Goal: Information Seeking & Learning: Learn about a topic

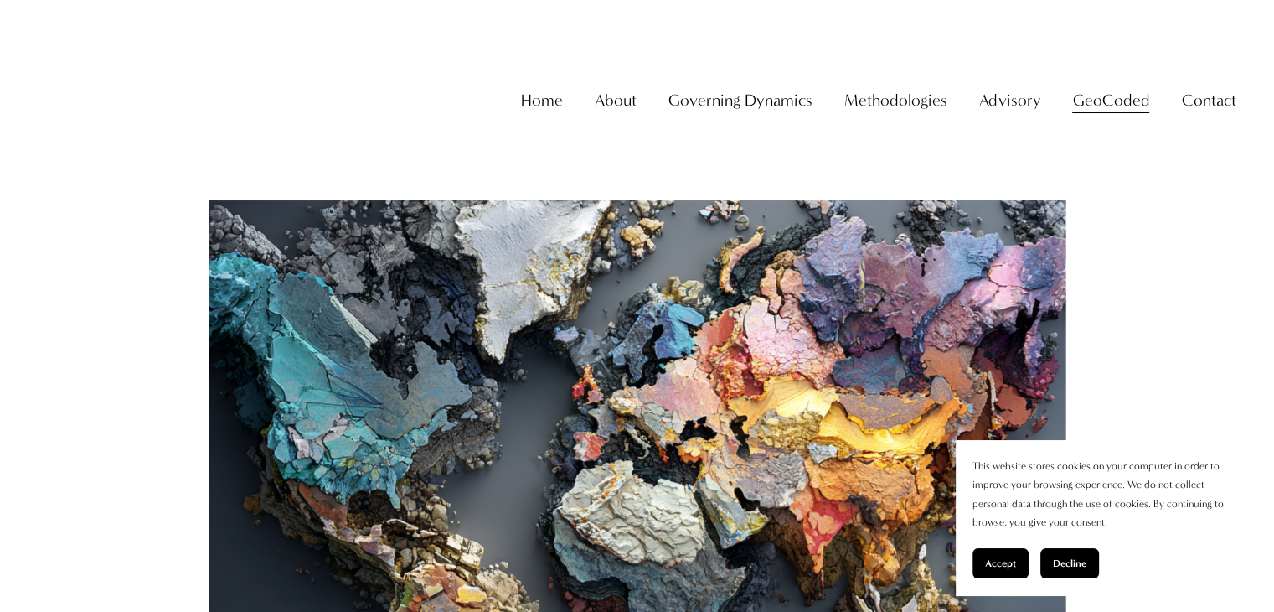
scroll to position [356, 0]
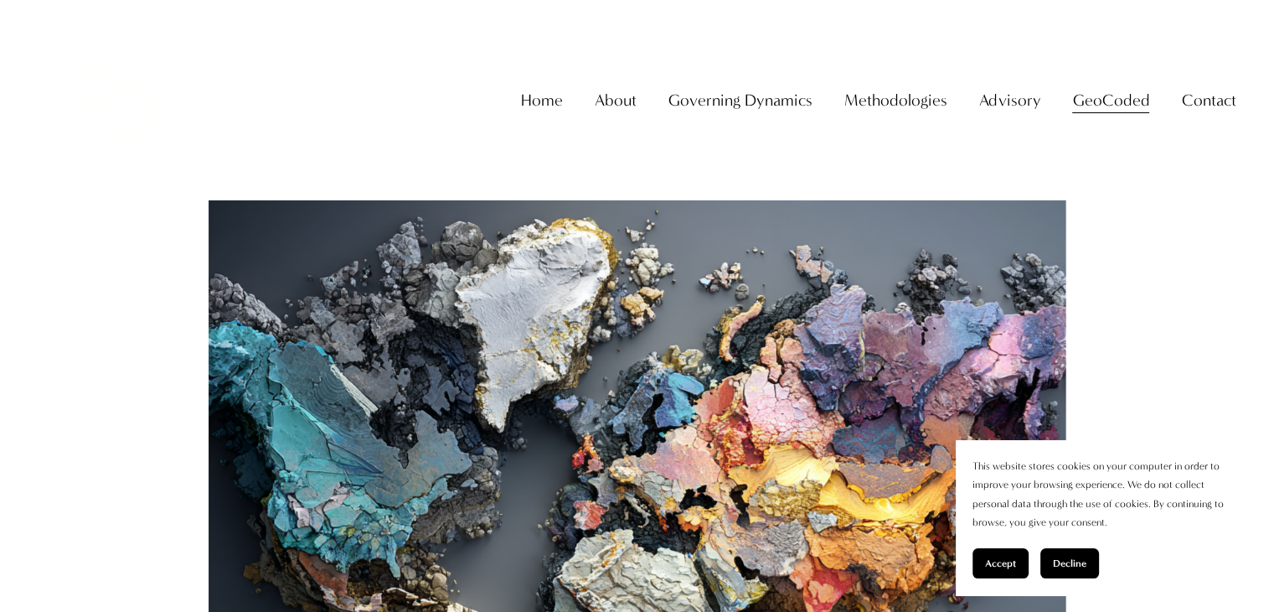
click at [1227, 177] on div "Home About About The Firm Professor Christopher Sanchez Governing Dynamics" at bounding box center [638, 100] width 1198 height 154
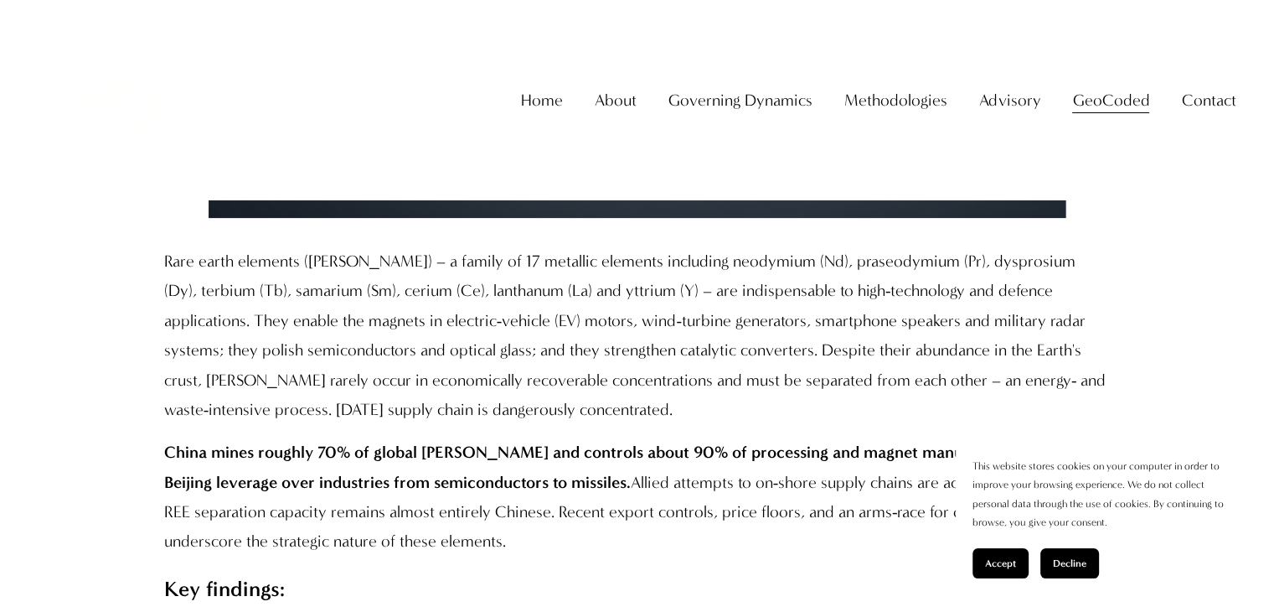
scroll to position [1234, 0]
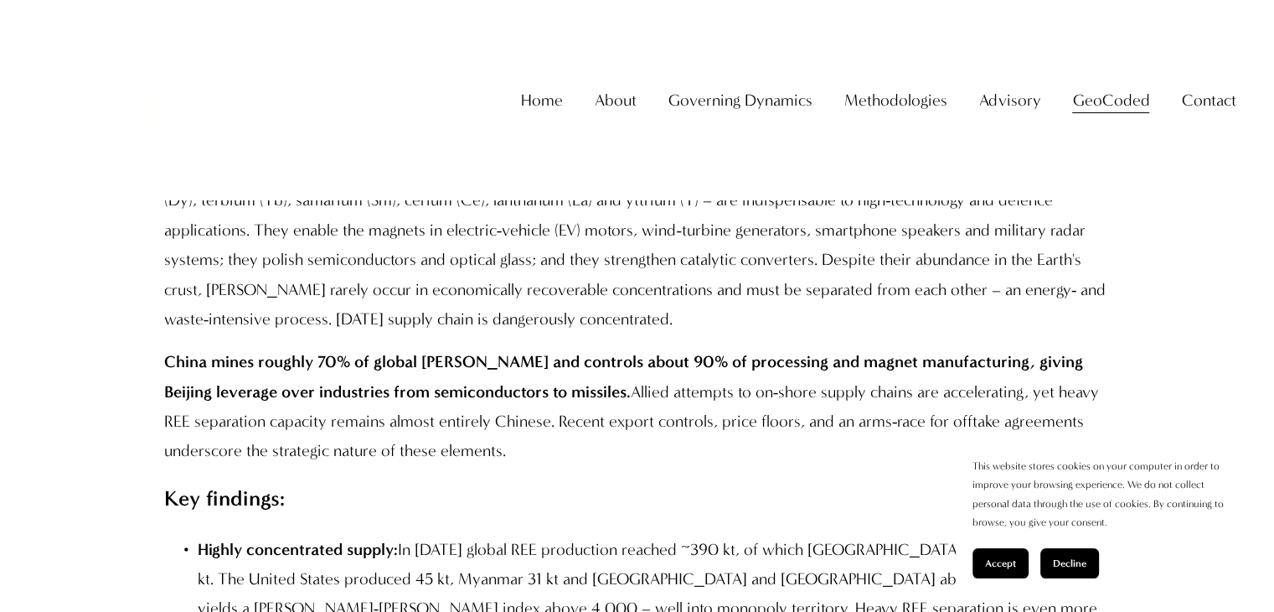
click at [992, 546] on section "This website stores cookies on your computer in order to improve your browsing …" at bounding box center [1107, 517] width 302 height 155
click at [999, 558] on span "Accept" at bounding box center [1000, 563] width 31 height 12
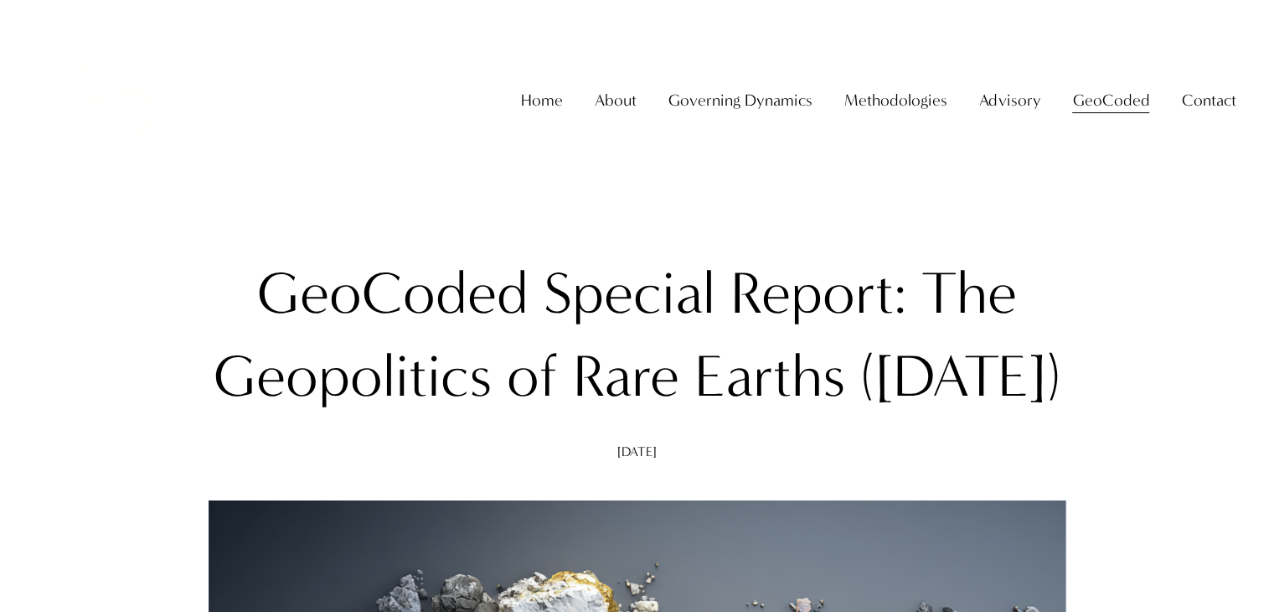
scroll to position [0, 0]
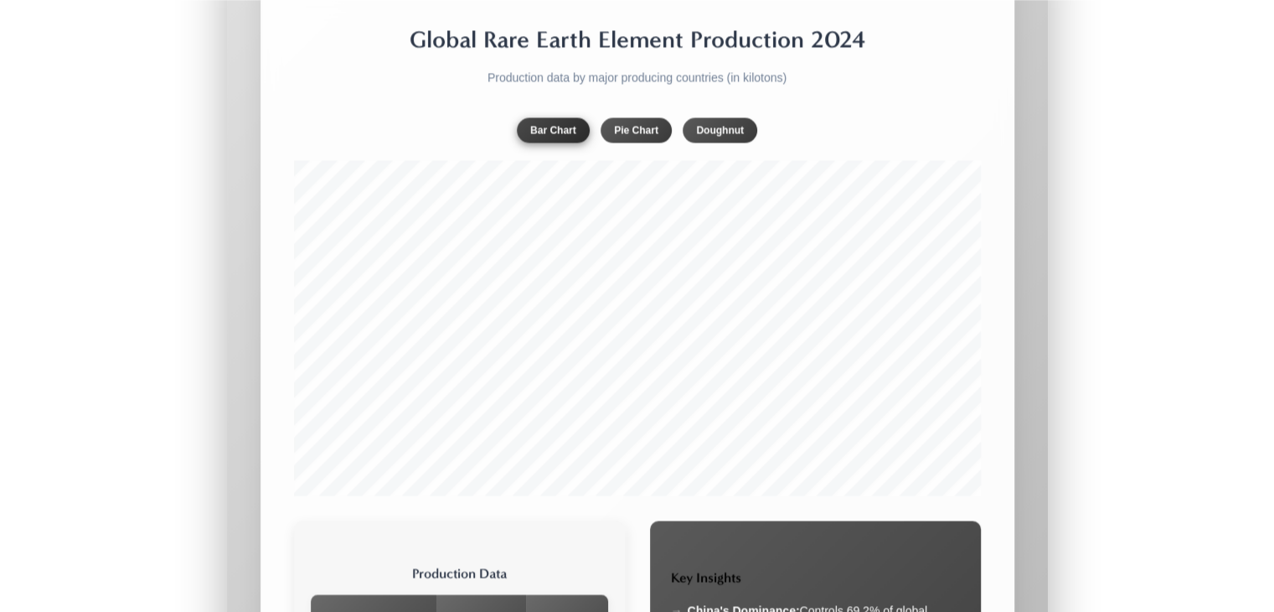
scroll to position [2864, 0]
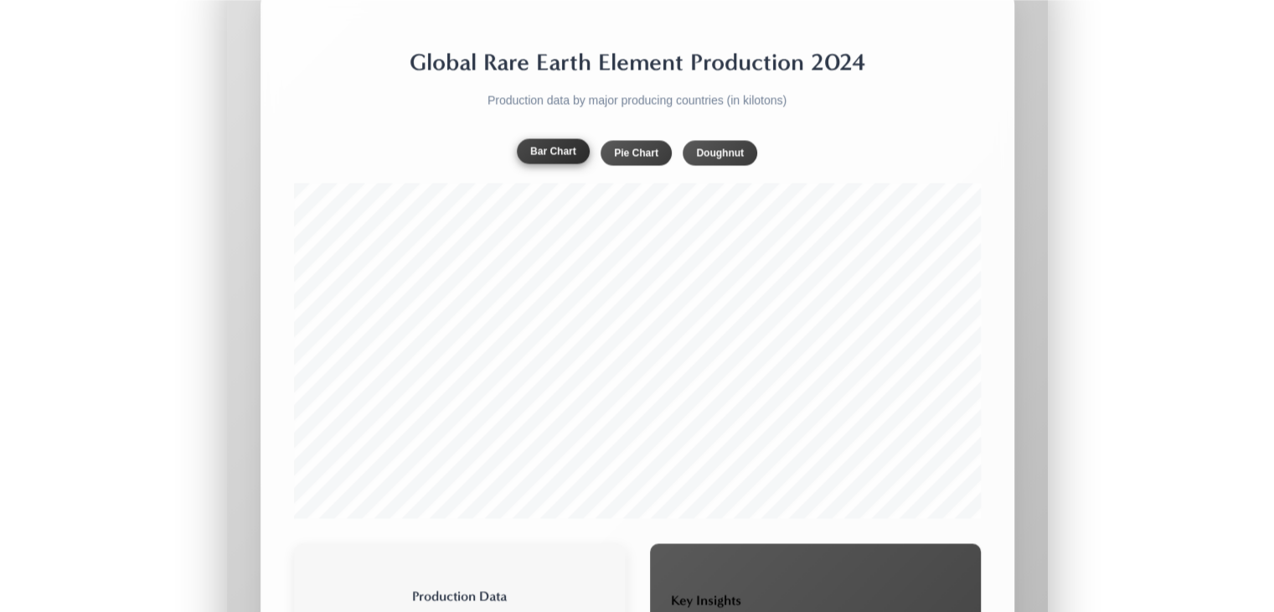
click at [550, 163] on button "Bar Chart" at bounding box center [553, 150] width 73 height 25
click at [640, 163] on button "Pie Chart" at bounding box center [636, 150] width 71 height 25
click at [725, 163] on button "Doughnut" at bounding box center [720, 150] width 75 height 25
click at [642, 163] on button "Pie Chart" at bounding box center [636, 150] width 71 height 25
click at [563, 163] on button "Bar Chart" at bounding box center [553, 150] width 73 height 25
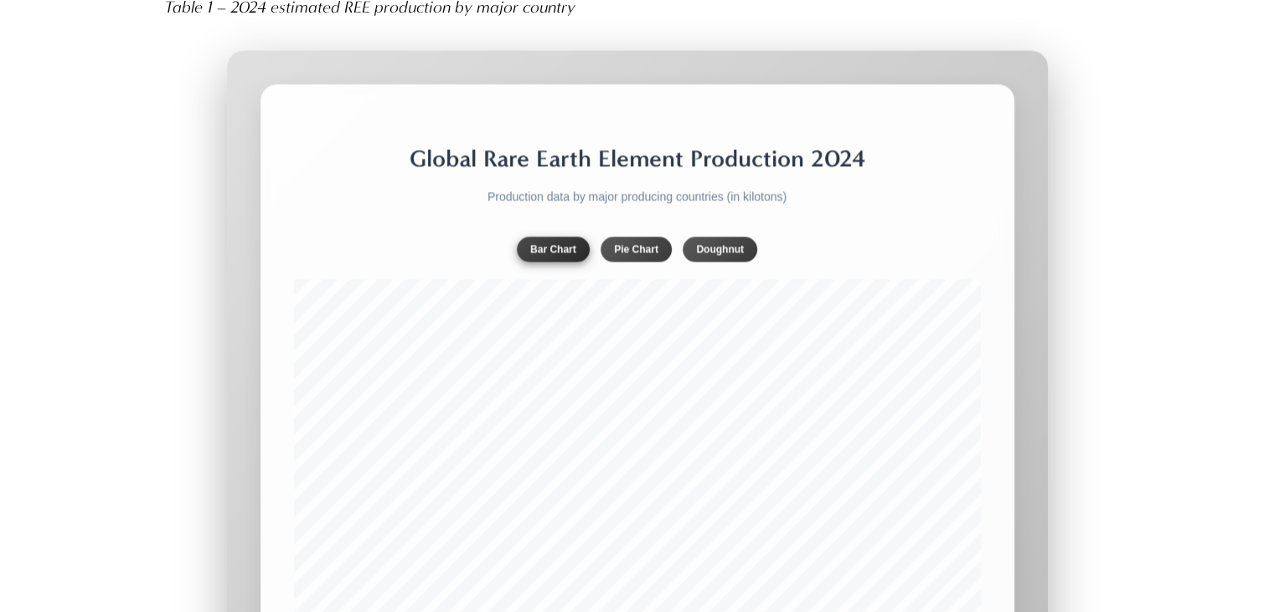
scroll to position [2836, 0]
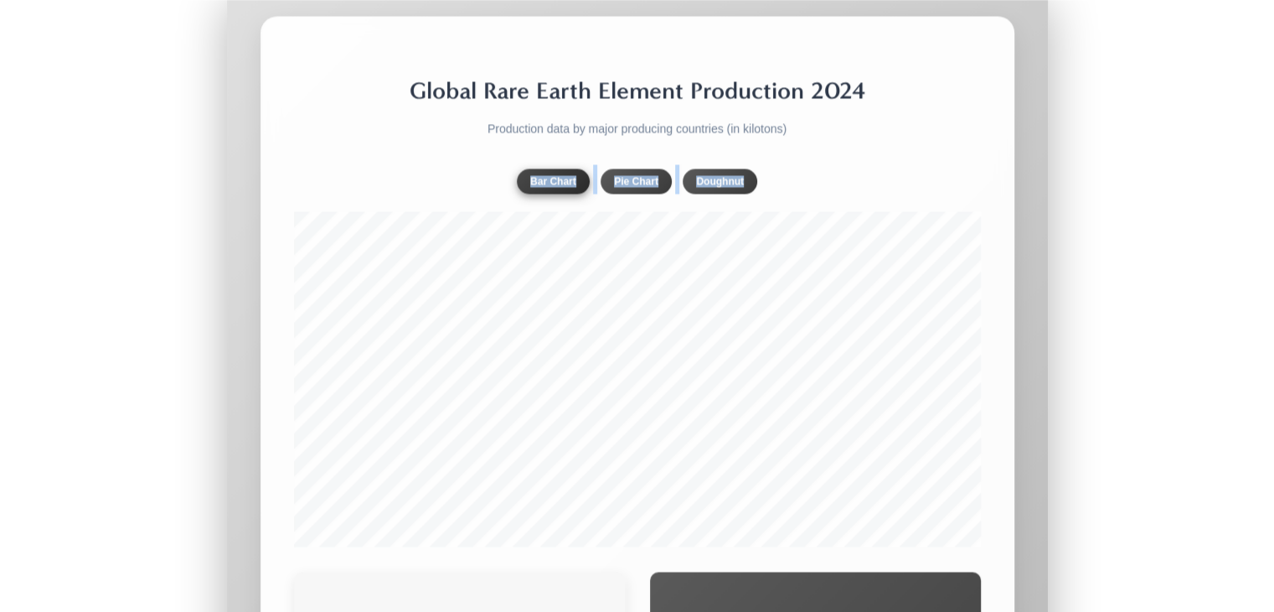
drag, startPoint x: 292, startPoint y: 202, endPoint x: 356, endPoint y: 234, distance: 71.9
click at [356, 234] on div "Global Rare Earth Element Production 2024 Production data by major producing co…" at bounding box center [638, 598] width 754 height 1164
click at [345, 225] on div "Global Rare Earth Element Production 2024 Production data by major producing co…" at bounding box center [638, 598] width 754 height 1164
click at [722, 102] on div "Global Rare Earth Element Production 2024 Production data by major producing co…" at bounding box center [638, 598] width 754 height 1164
drag, startPoint x: 348, startPoint y: 219, endPoint x: 1088, endPoint y: 202, distance: 739.9
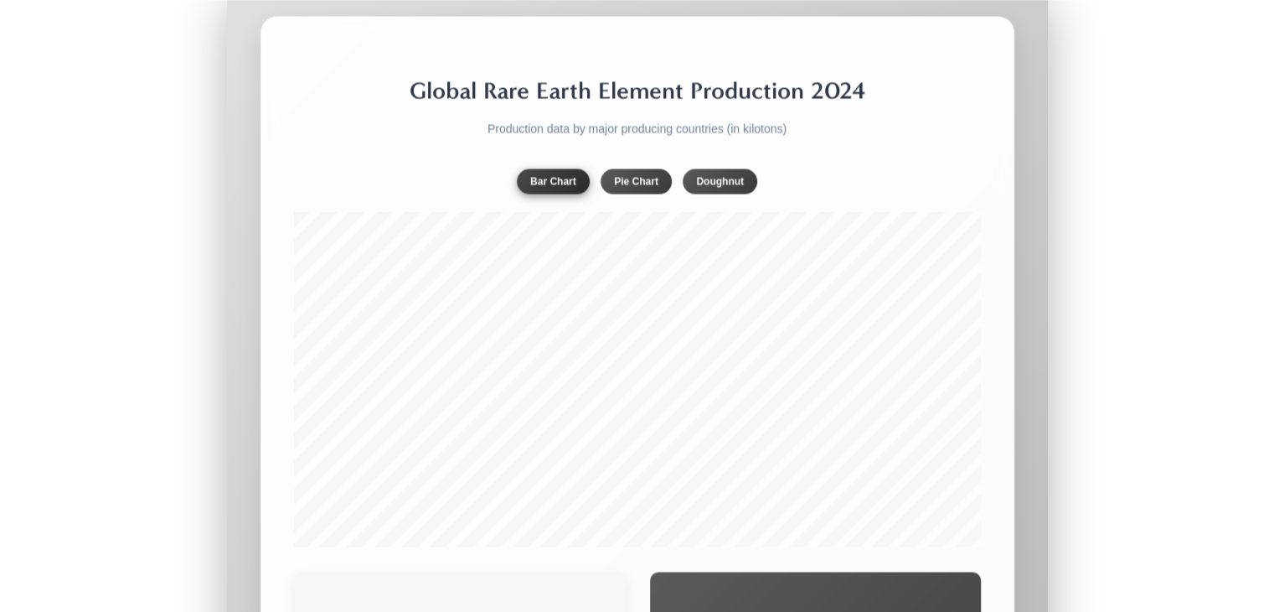
click at [1088, 202] on div "Global Rare Earth Element Production 2024 Production data by major producing co…" at bounding box center [637, 597] width 947 height 1231
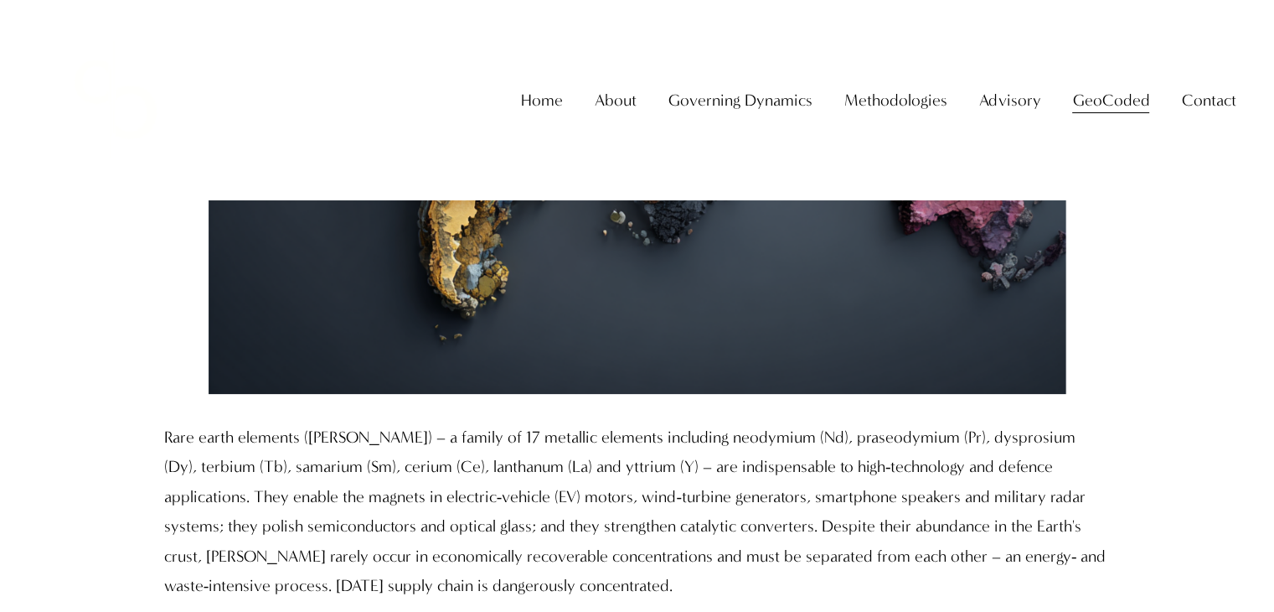
scroll to position [0, 0]
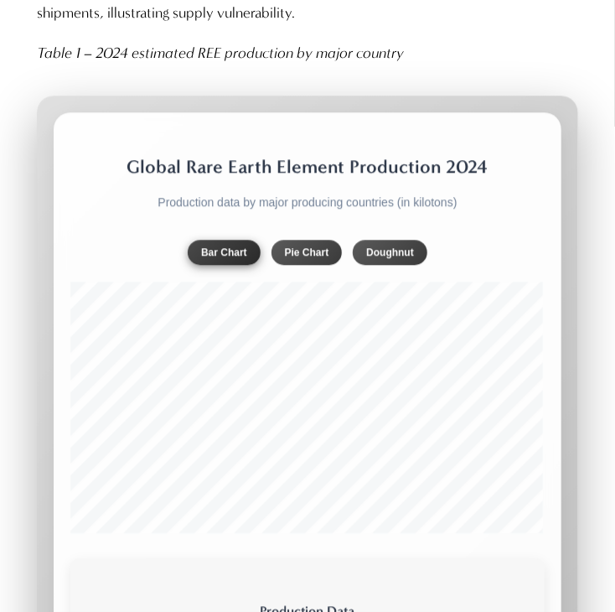
scroll to position [2717, 0]
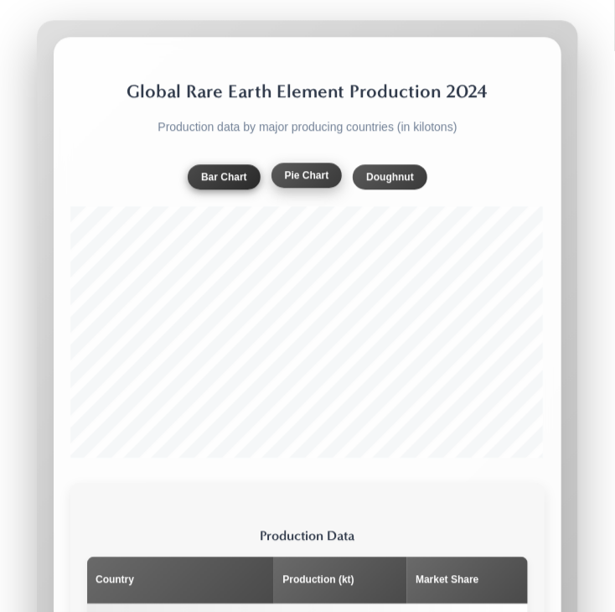
click at [288, 163] on button "Pie Chart" at bounding box center [306, 175] width 71 height 25
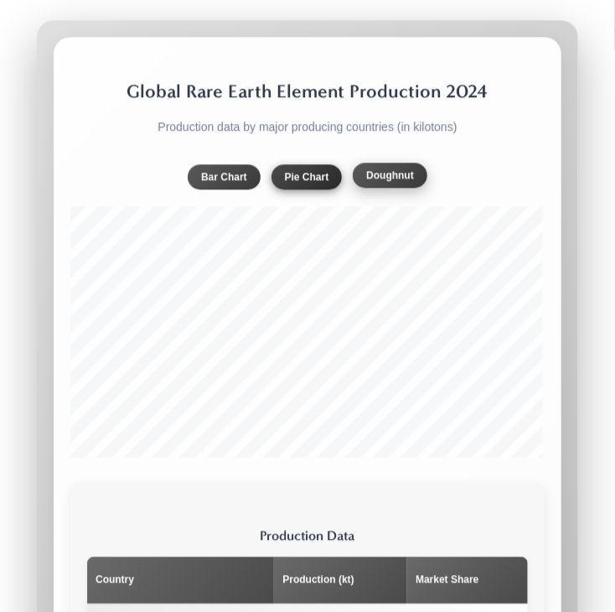
click at [412, 163] on button "Doughnut" at bounding box center [390, 175] width 75 height 25
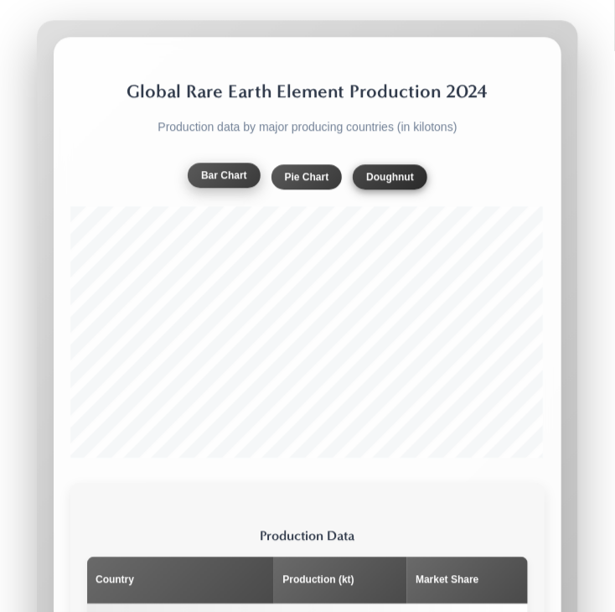
click at [252, 163] on button "Bar Chart" at bounding box center [224, 175] width 73 height 25
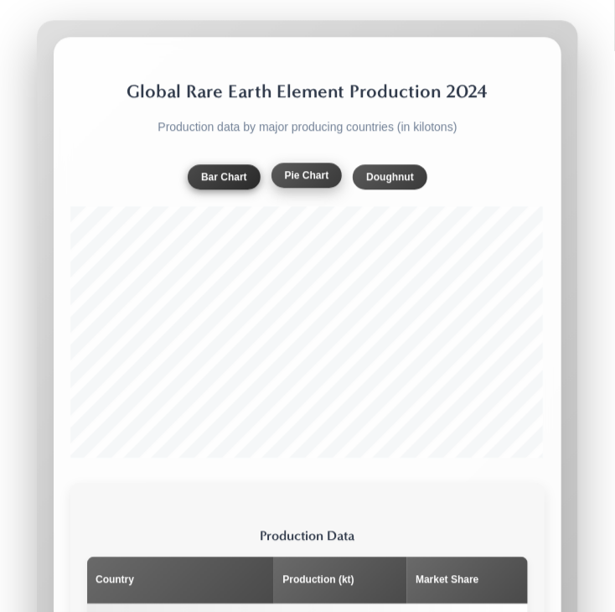
click at [312, 163] on button "Pie Chart" at bounding box center [306, 175] width 71 height 25
